Goal: Transaction & Acquisition: Purchase product/service

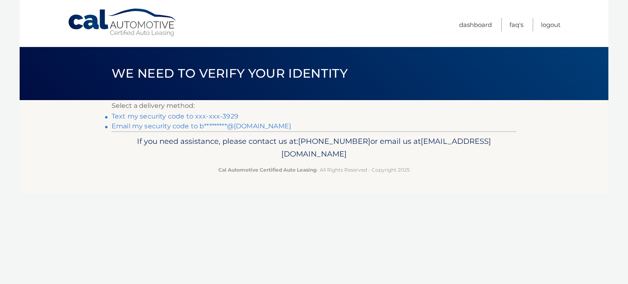
click at [226, 117] on link "Text my security code to xxx-xxx-3929" at bounding box center [175, 117] width 127 height 8
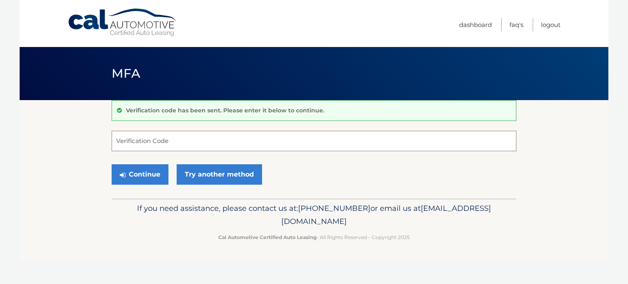
click at [214, 138] on input "Verification Code" at bounding box center [314, 141] width 405 height 20
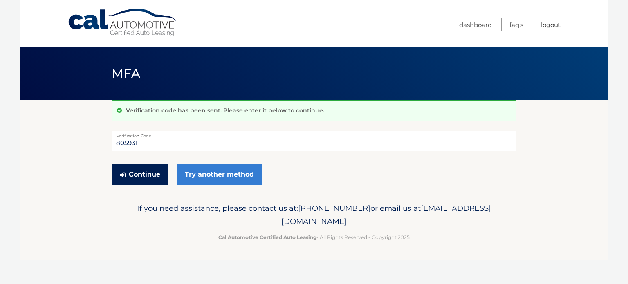
type input "805931"
click at [160, 180] on button "Continue" at bounding box center [140, 174] width 57 height 20
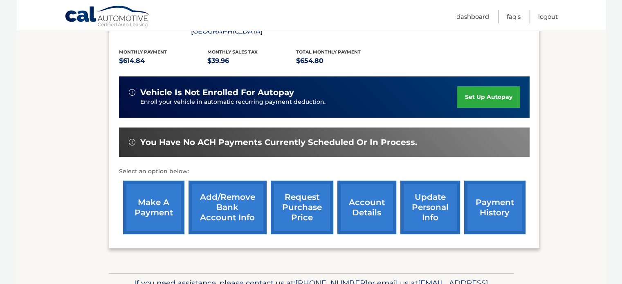
scroll to position [178, 0]
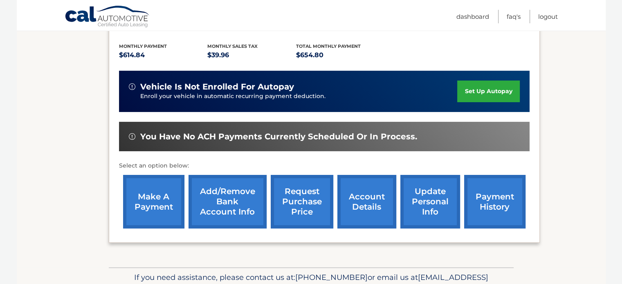
click at [367, 194] on link "account details" at bounding box center [367, 202] width 59 height 54
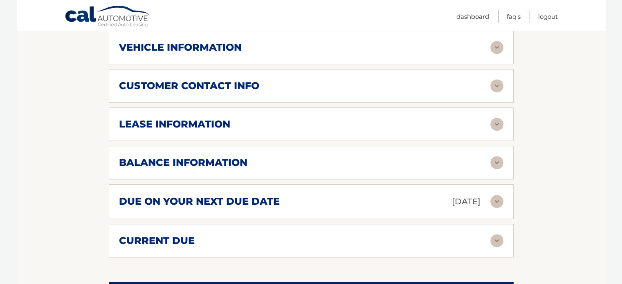
scroll to position [393, 0]
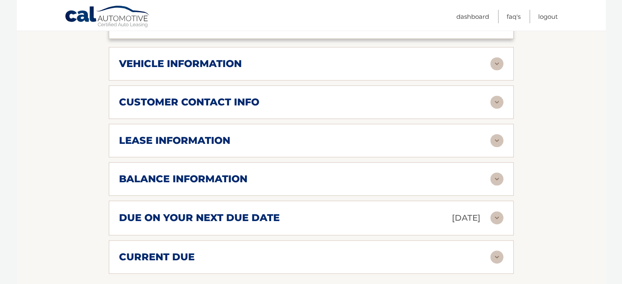
click at [496, 212] on img at bounding box center [497, 218] width 13 height 13
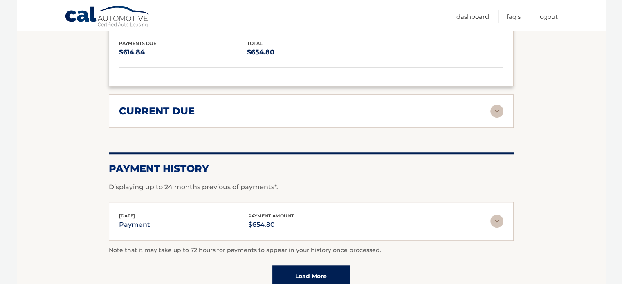
scroll to position [625, 0]
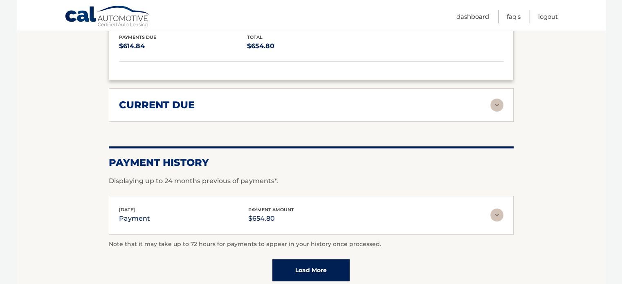
click at [494, 209] on img at bounding box center [497, 215] width 13 height 13
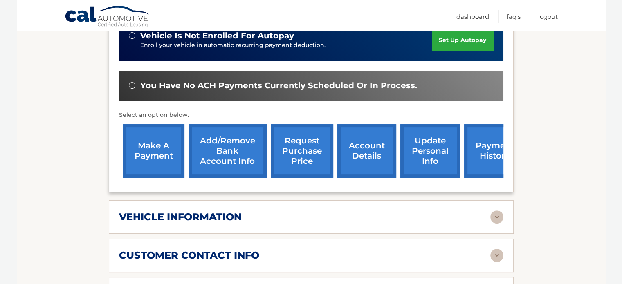
scroll to position [238, 0]
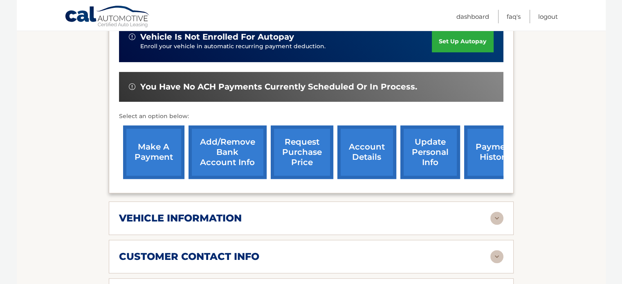
click at [167, 132] on link "make a payment" at bounding box center [153, 153] width 61 height 54
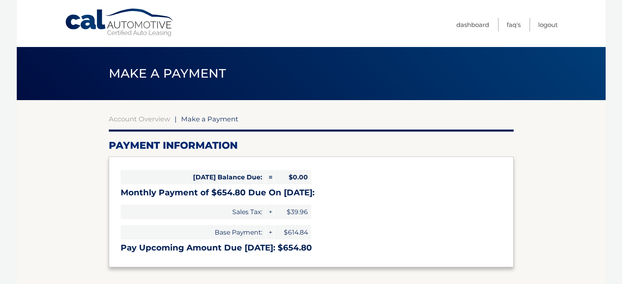
select select "NGMyZDc4MDctMWY3ZS00ZDBiLTg2MDgtMDBjMDllNDQ0OGI0"
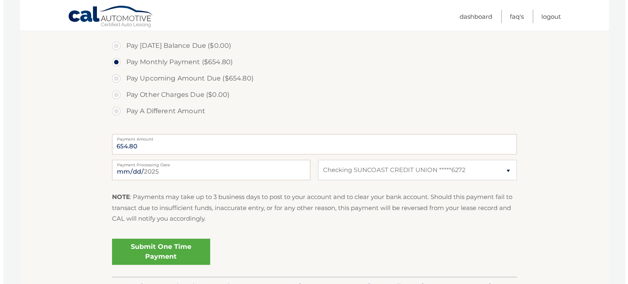
scroll to position [262, 0]
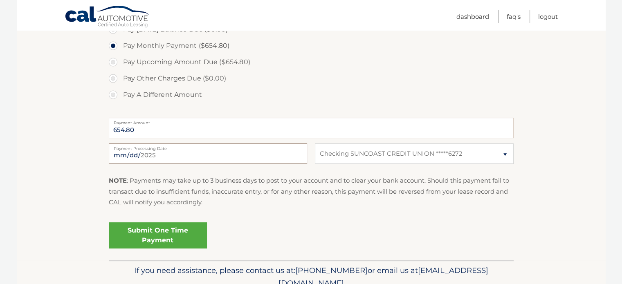
click at [166, 157] on input "[DATE]" at bounding box center [208, 154] width 198 height 20
type input "[DATE]"
click at [183, 239] on link "Submit One Time Payment" at bounding box center [158, 236] width 98 height 26
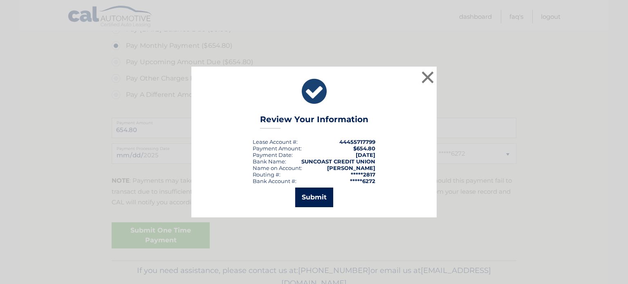
click at [326, 197] on button "Submit" at bounding box center [314, 198] width 38 height 20
